Goal: Check status: Check status

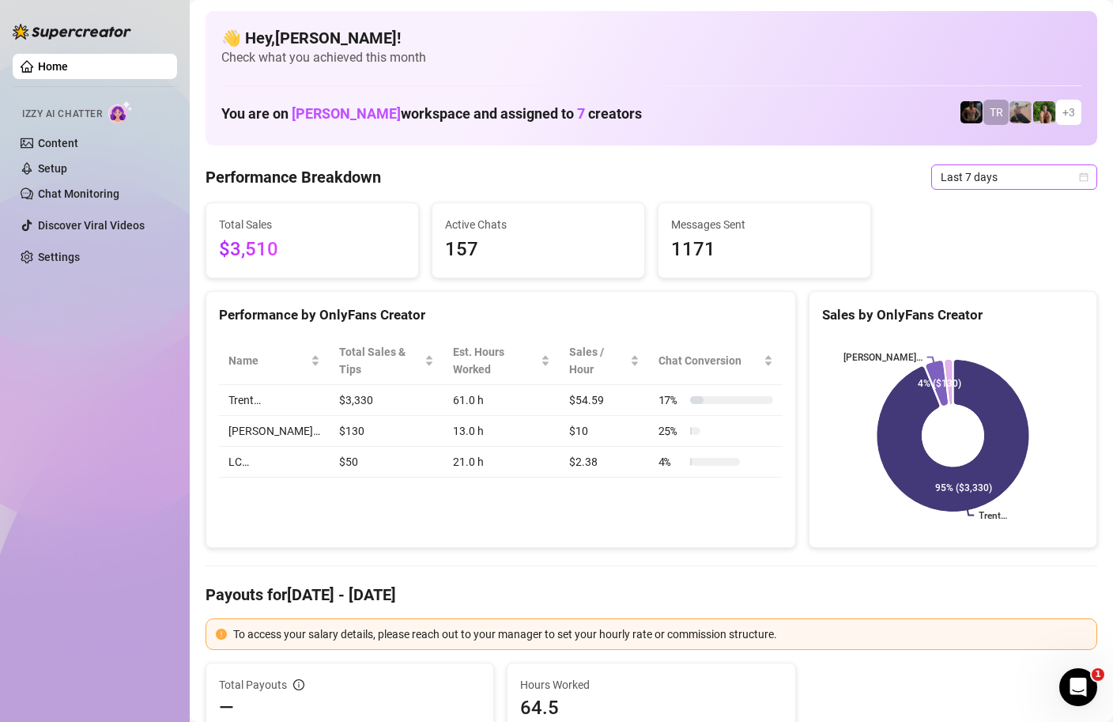
click at [1086, 178] on icon "calendar" at bounding box center [1083, 176] width 9 height 9
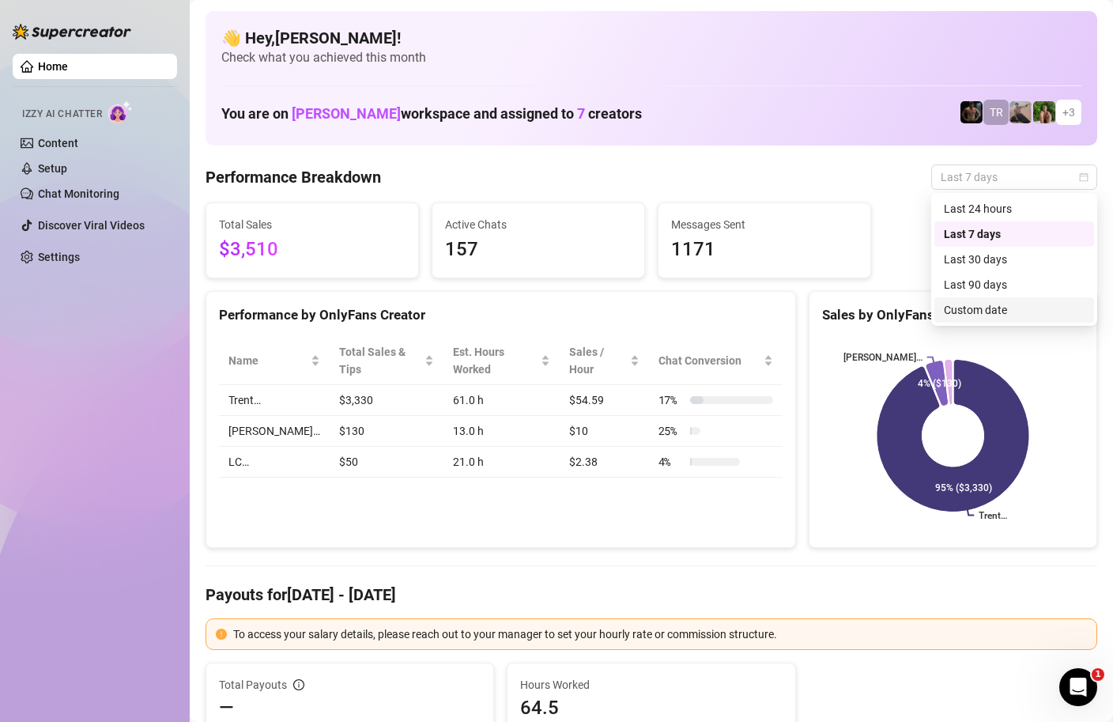
click at [956, 319] on div "Custom date" at bounding box center [1015, 309] width 160 height 25
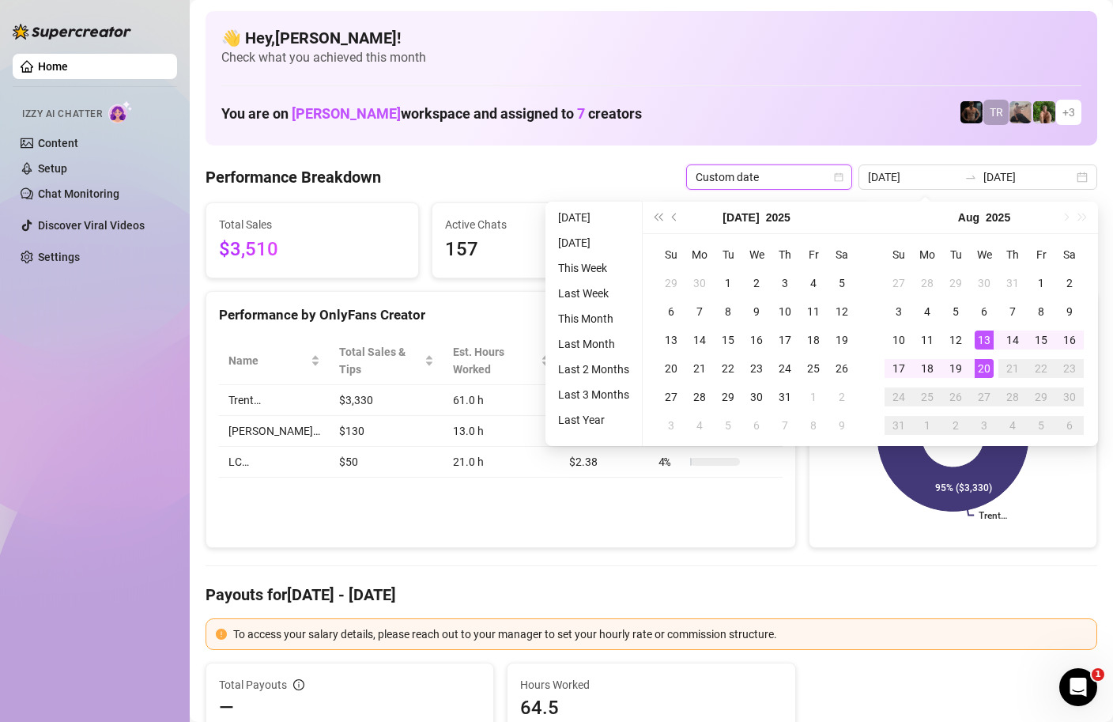
click at [984, 369] on div "20" at bounding box center [984, 368] width 19 height 19
type input "2025-08-20"
click at [984, 369] on div "20" at bounding box center [984, 368] width 19 height 19
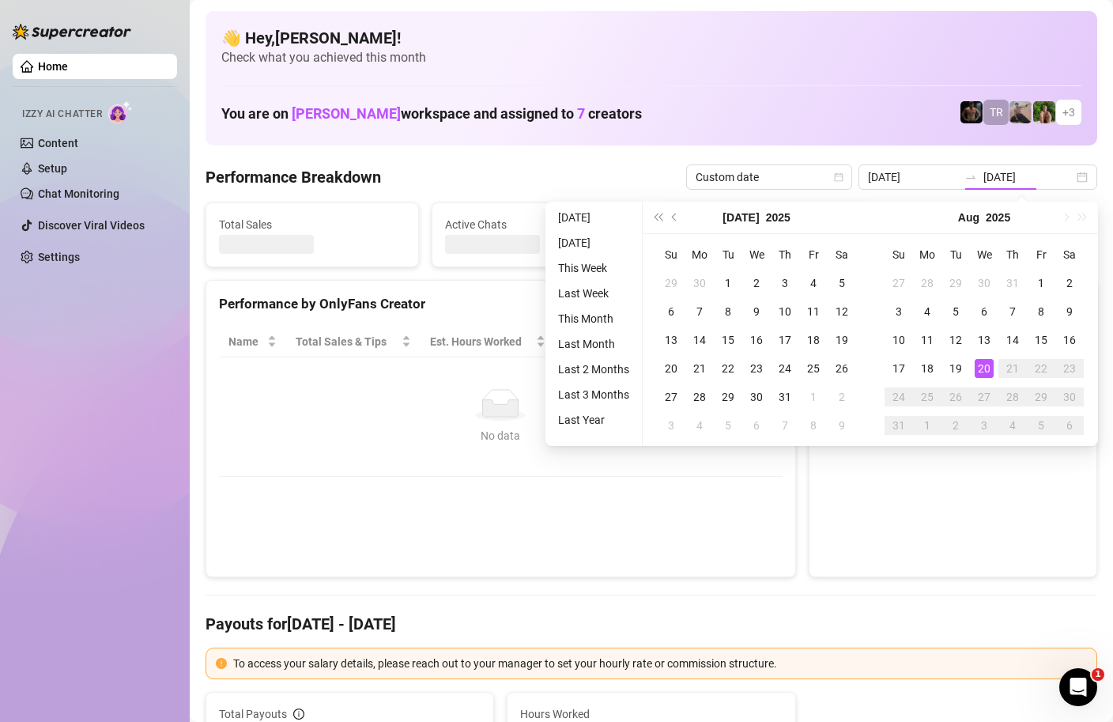
type input "2025-08-20"
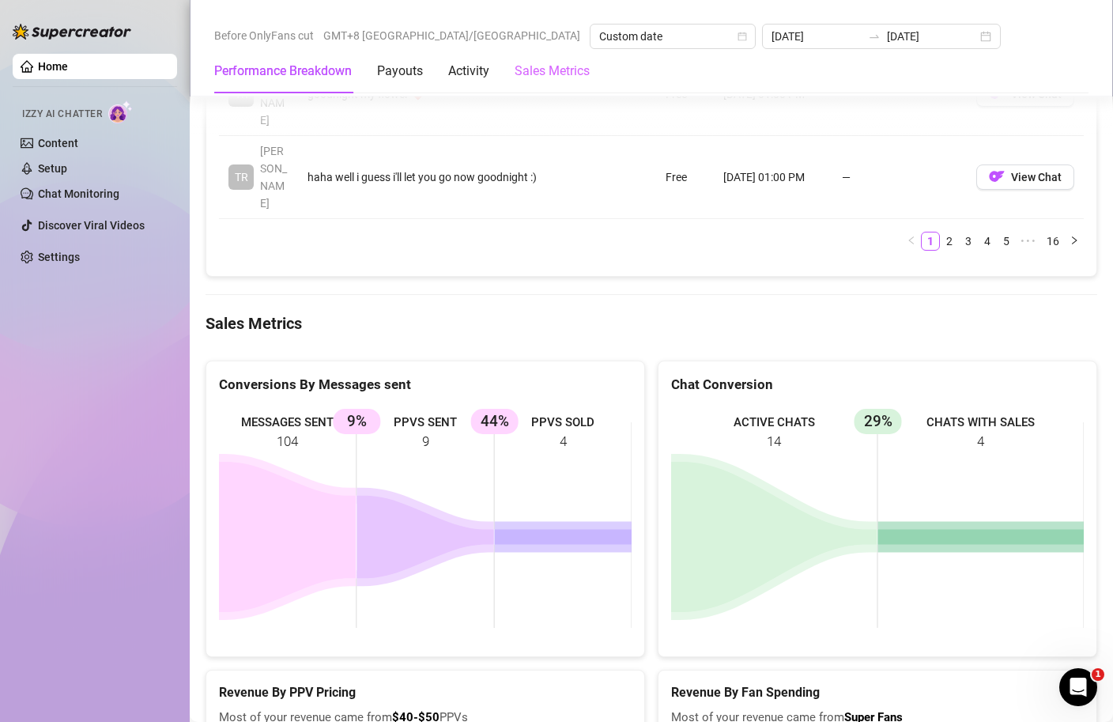
scroll to position [2288, 0]
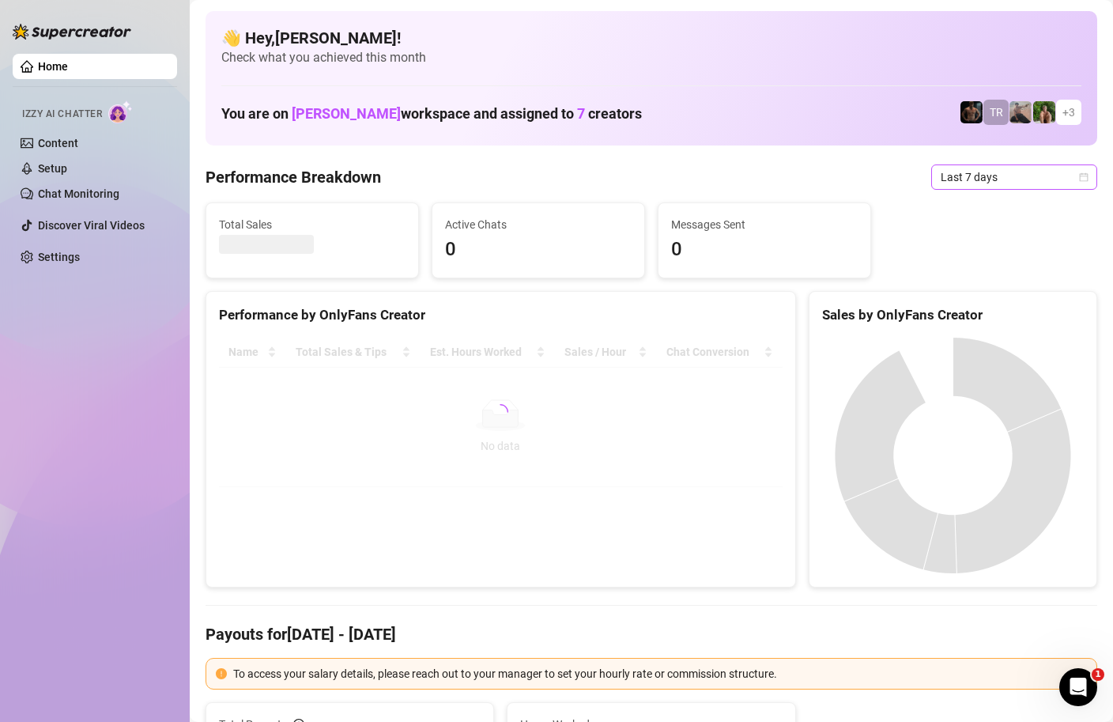
click at [1087, 176] on icon "calendar" at bounding box center [1084, 176] width 9 height 9
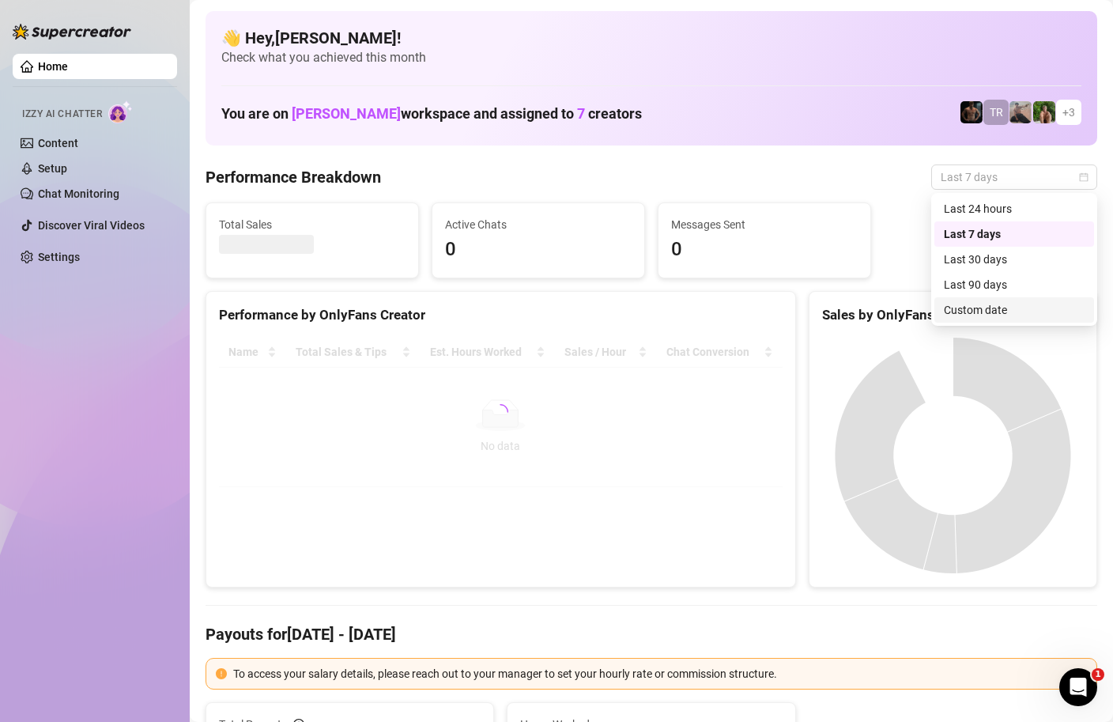
click at [981, 308] on div "Custom date" at bounding box center [1014, 309] width 141 height 17
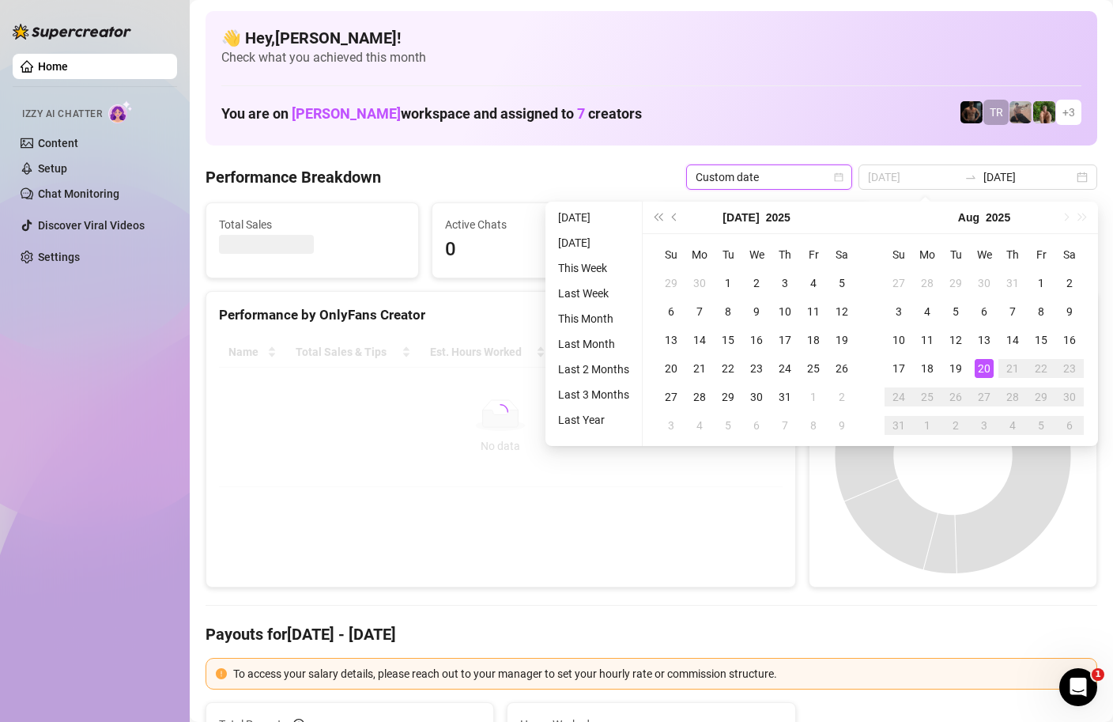
type input "2025-08-20"
click at [985, 372] on div "20" at bounding box center [984, 368] width 19 height 19
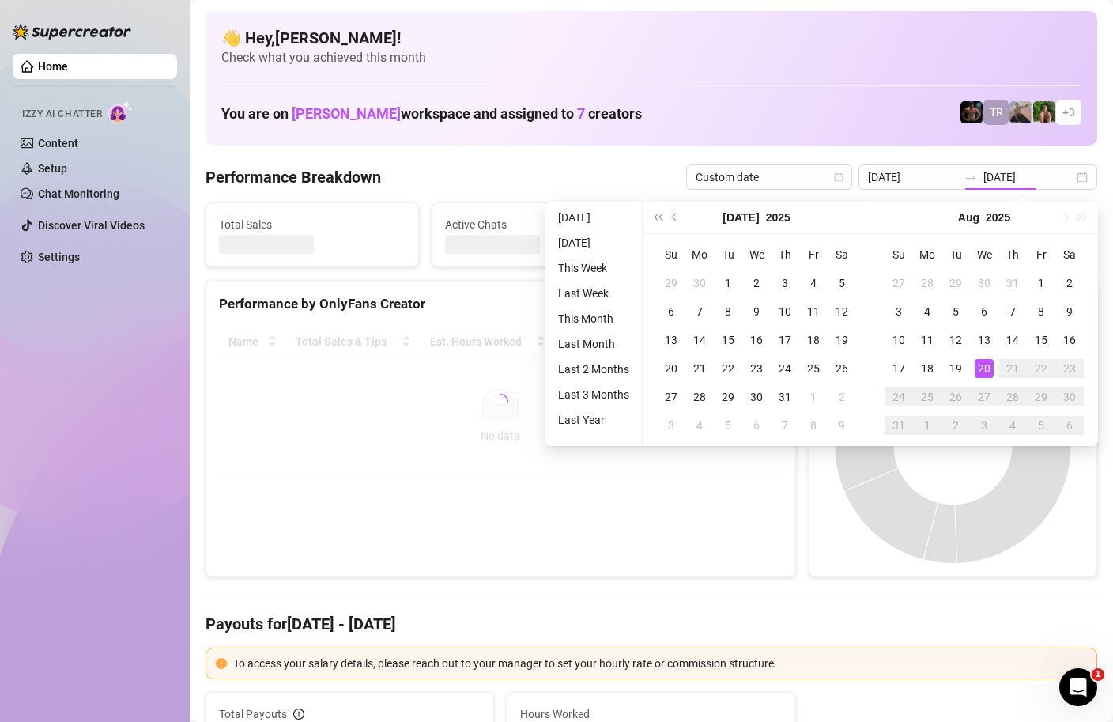
type input "2025-08-20"
